Goal: Check status: Check status

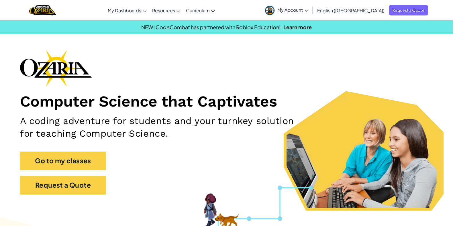
click at [0, 0] on link "Ozaria Teacher Dashboard" at bounding box center [0, 0] width 0 height 0
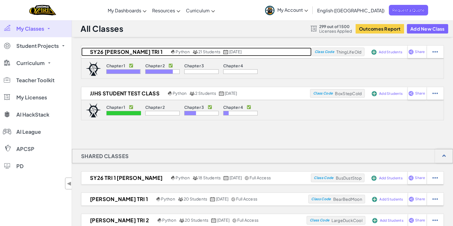
click at [102, 48] on h2 "SY26 [PERSON_NAME] Tri 1" at bounding box center [125, 52] width 88 height 9
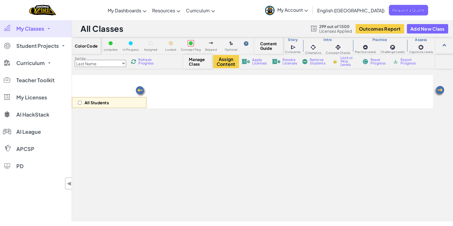
select select "5d8a57abe8919b28d5113af1"
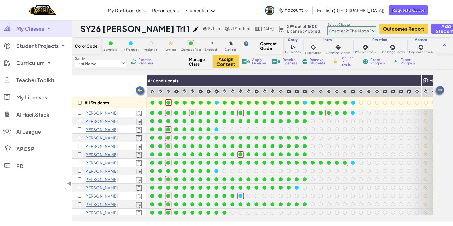
scroll to position [0, 659]
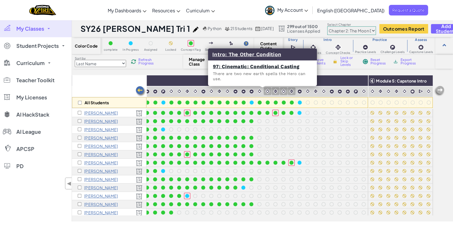
click at [265, 92] on img at bounding box center [267, 90] width 5 height 5
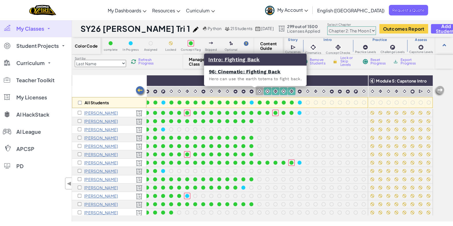
click at [257, 89] on img at bounding box center [259, 90] width 5 height 5
click at [246, 71] on link "96: Cinematic: Fighting Back" at bounding box center [245, 72] width 72 height 6
